Goal: Task Accomplishment & Management: Use online tool/utility

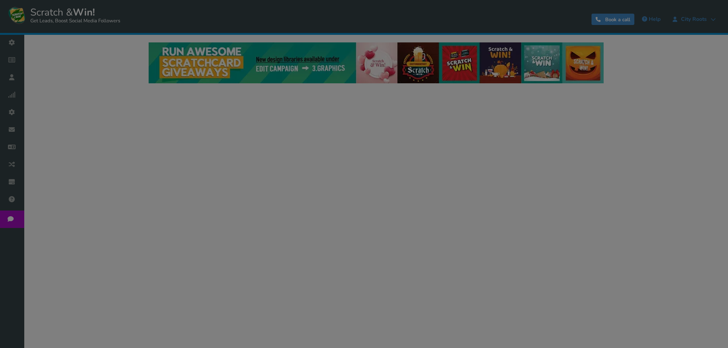
select select "20804"
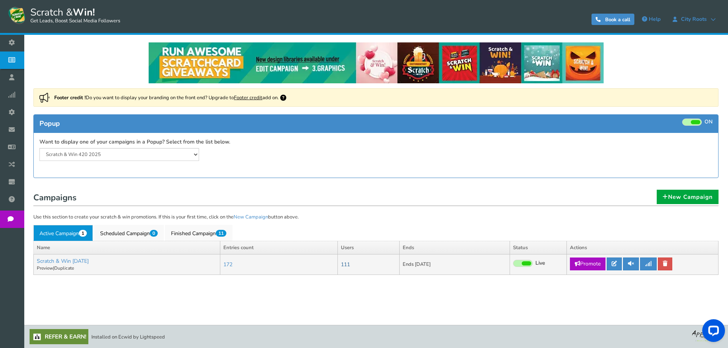
click at [350, 264] on link "111" at bounding box center [345, 264] width 9 height 7
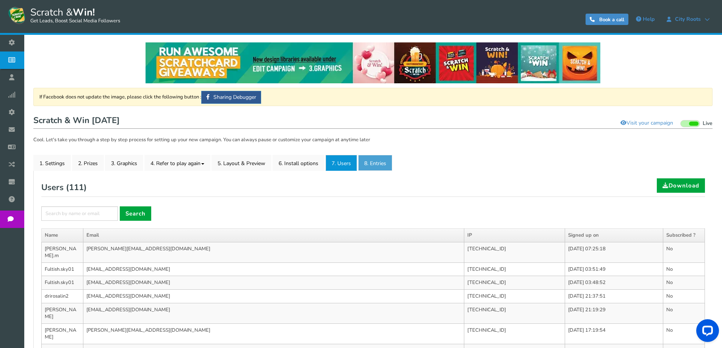
click at [387, 158] on link "8. Entries" at bounding box center [375, 163] width 34 height 16
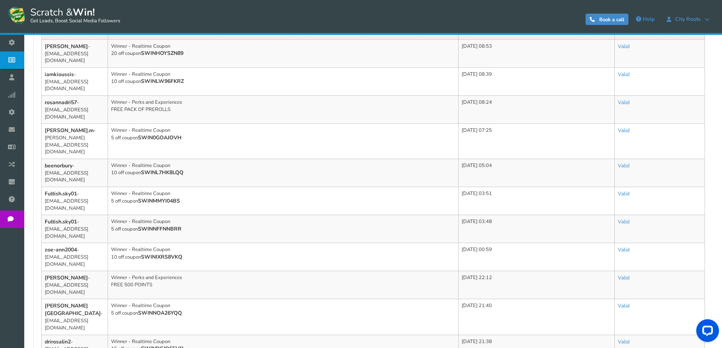
scroll to position [303, 0]
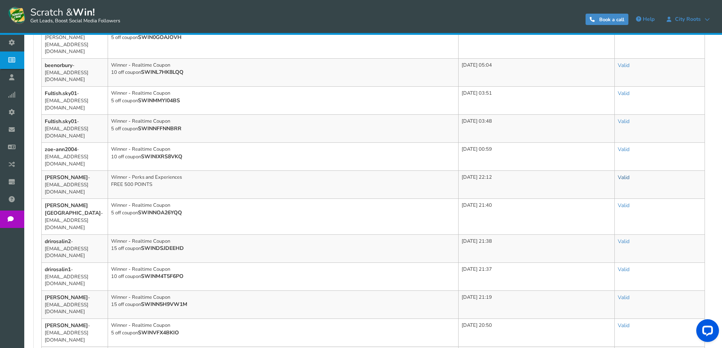
click at [629, 174] on link "Valid" at bounding box center [624, 177] width 12 height 7
click at [627, 174] on link "Valid" at bounding box center [624, 177] width 12 height 7
click at [608, 204] on link "Invalid" at bounding box center [594, 211] width 83 height 15
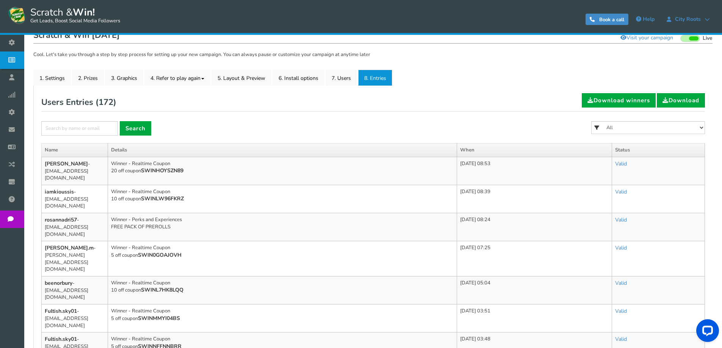
scroll to position [0, 0]
